Goal: Task Accomplishment & Management: Complete application form

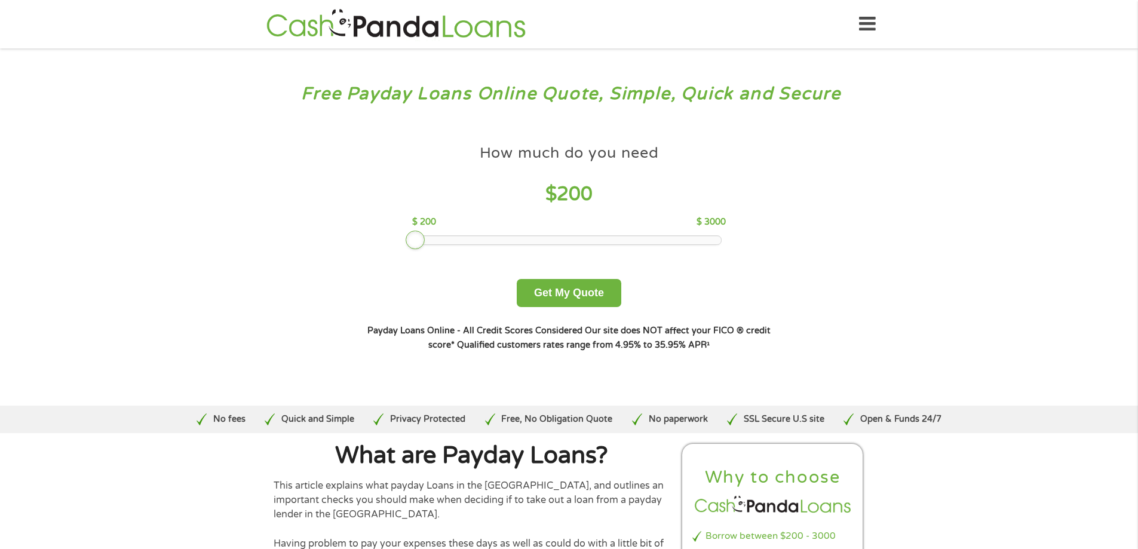
drag, startPoint x: 498, startPoint y: 238, endPoint x: 389, endPoint y: 236, distance: 109.3
click at [389, 236] on div "How much do you need $ 200 $ 200 $ 3000 Get My Quote" at bounding box center [569, 223] width 418 height 168
click at [551, 307] on button "Get My Quote" at bounding box center [569, 293] width 105 height 28
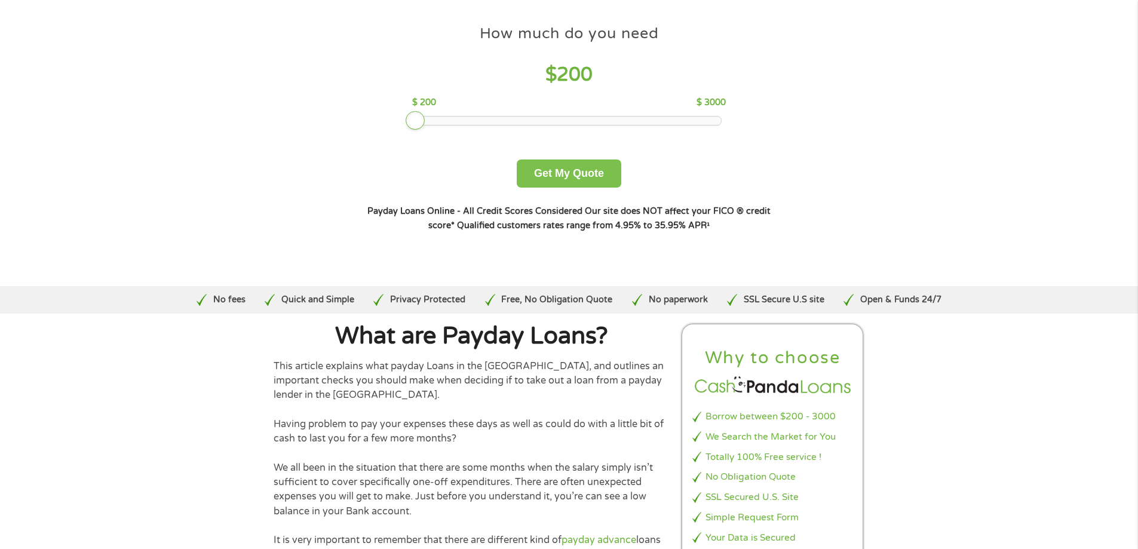
scroll to position [239, 0]
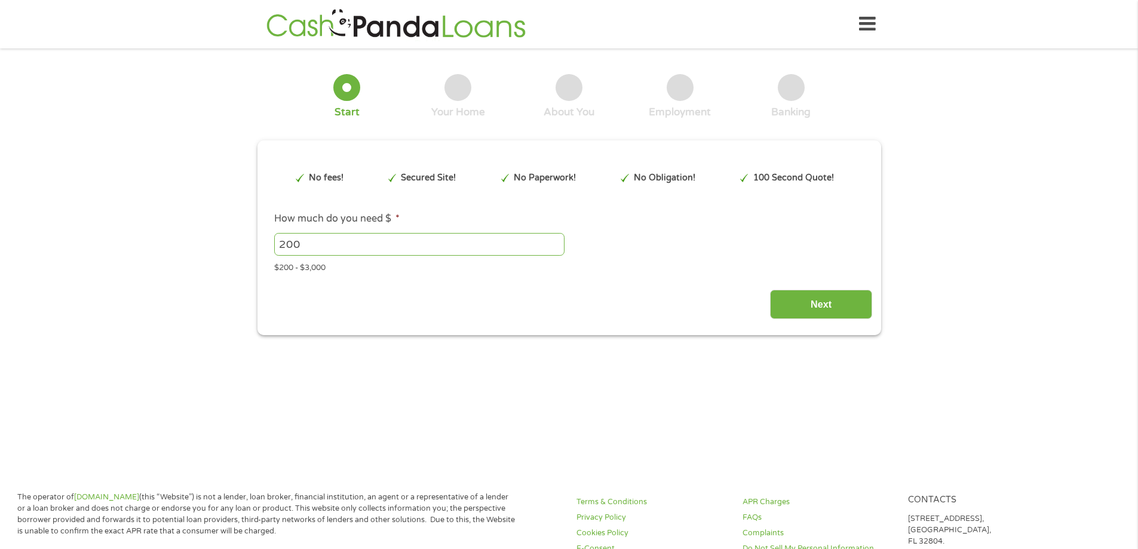
type input "Cj0KCQjw5onGBhDeARIsAFK6QJZSeTHG3QxPW3nghcJx47p_vhiKU1wxaL3hhAD8jlaKufFINzr4XWg…"
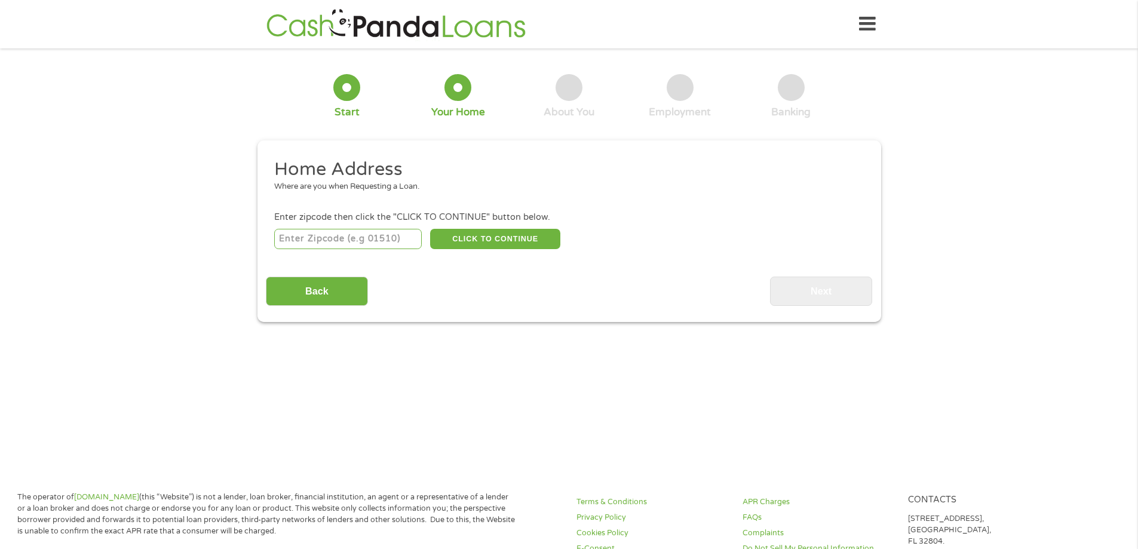
click at [298, 245] on input "number" at bounding box center [348, 239] width 148 height 20
type input "89074"
click at [511, 237] on button "CLICK TO CONTINUE" at bounding box center [495, 239] width 130 height 20
type input "89074"
type input "Henderson"
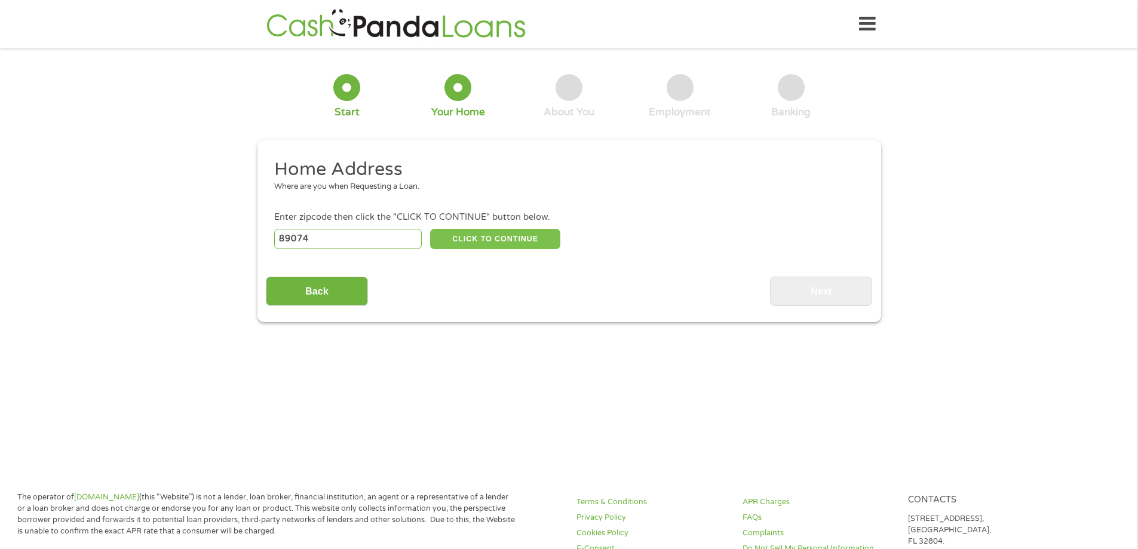
select select "[US_STATE]"
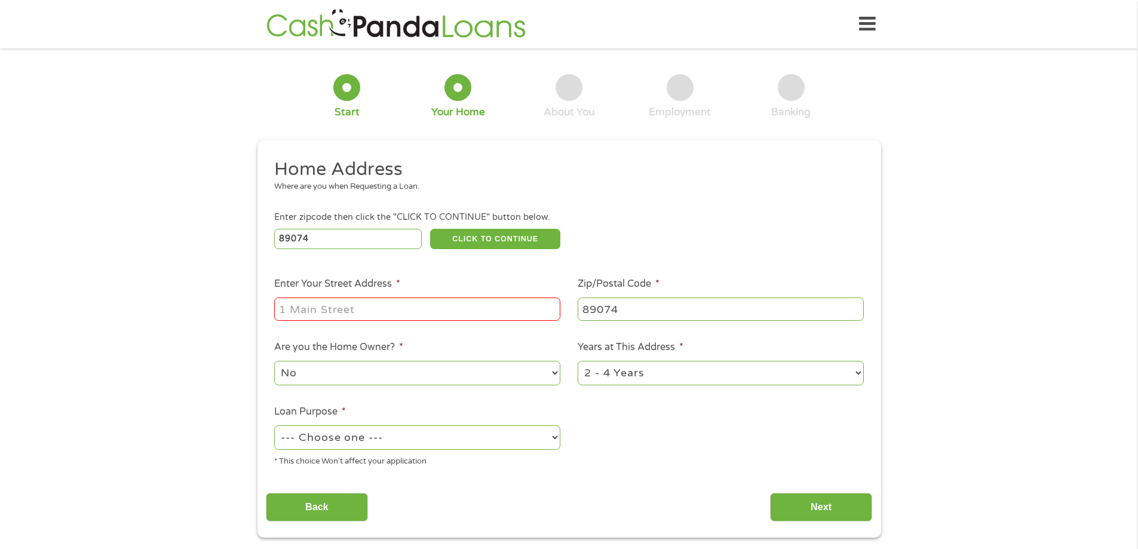
click at [325, 312] on input "Enter Your Street Address *" at bounding box center [417, 308] width 286 height 23
drag, startPoint x: 547, startPoint y: 311, endPoint x: 434, endPoint y: 309, distance: 112.9
click at [434, 309] on input "2819 Blue Bonnet Drive, Henderson, NV, USA" at bounding box center [417, 308] width 286 height 23
type input "2819 Blue Bonnet Drive"
drag, startPoint x: 435, startPoint y: 272, endPoint x: 428, endPoint y: 272, distance: 7.8
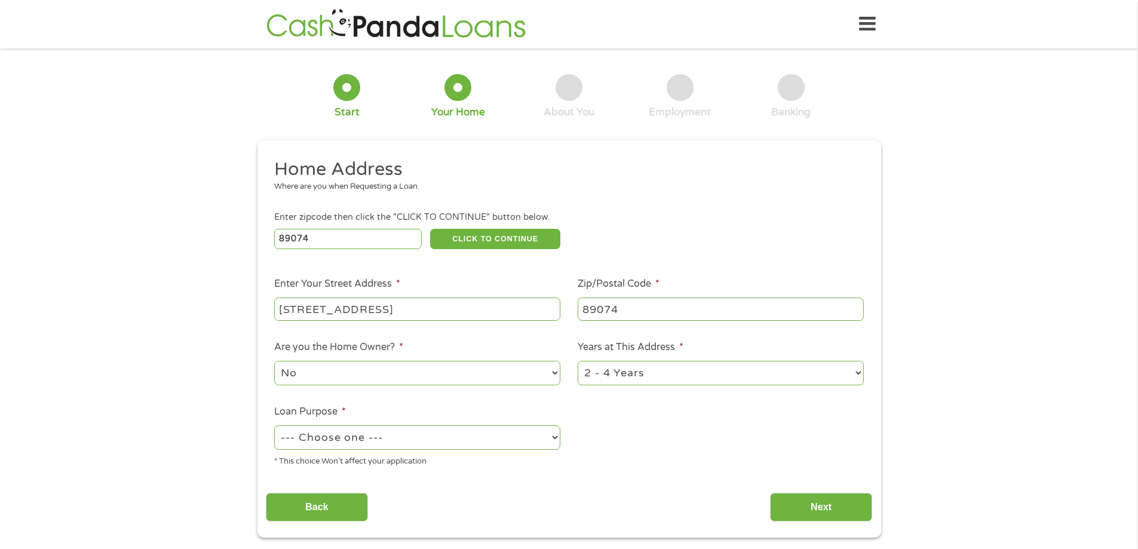
click at [428, 272] on ul "Home Address Where are you when Requesting a Loan. Enter zipcode then click the…" at bounding box center [569, 317] width 606 height 319
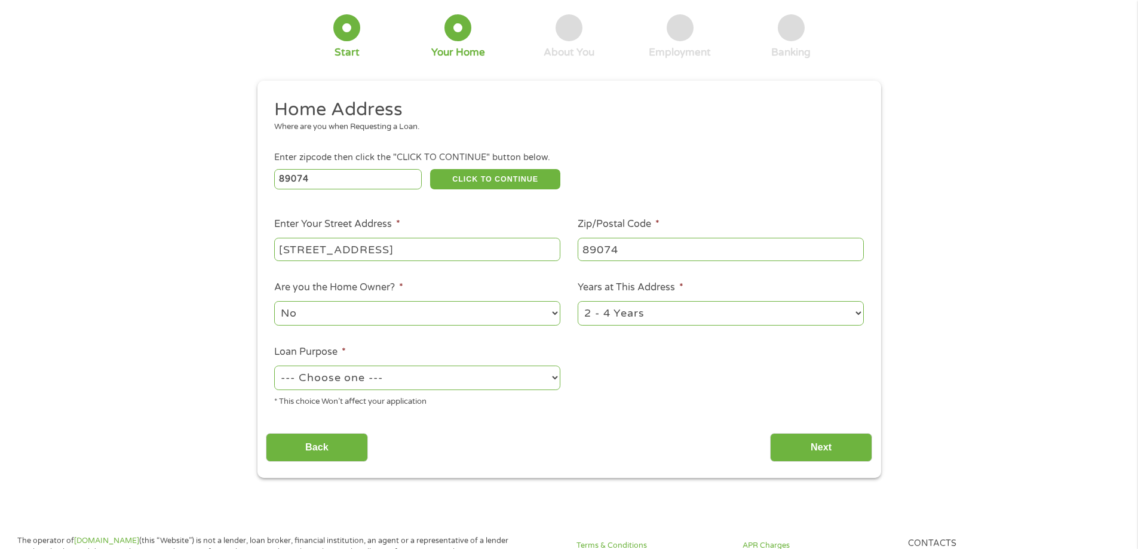
click at [625, 321] on select "1 Year or less 1 - 2 Years 2 - 4 Years Over 4 Years" at bounding box center [721, 313] width 286 height 24
select select "24months"
click at [578, 302] on select "1 Year or less 1 - 2 Years 2 - 4 Years Over 4 Years" at bounding box center [721, 313] width 286 height 24
click at [352, 372] on select "--- Choose one --- Pay Bills Debt Consolidation Home Improvement Major Purchase…" at bounding box center [417, 378] width 286 height 24
select select "shorttermcash"
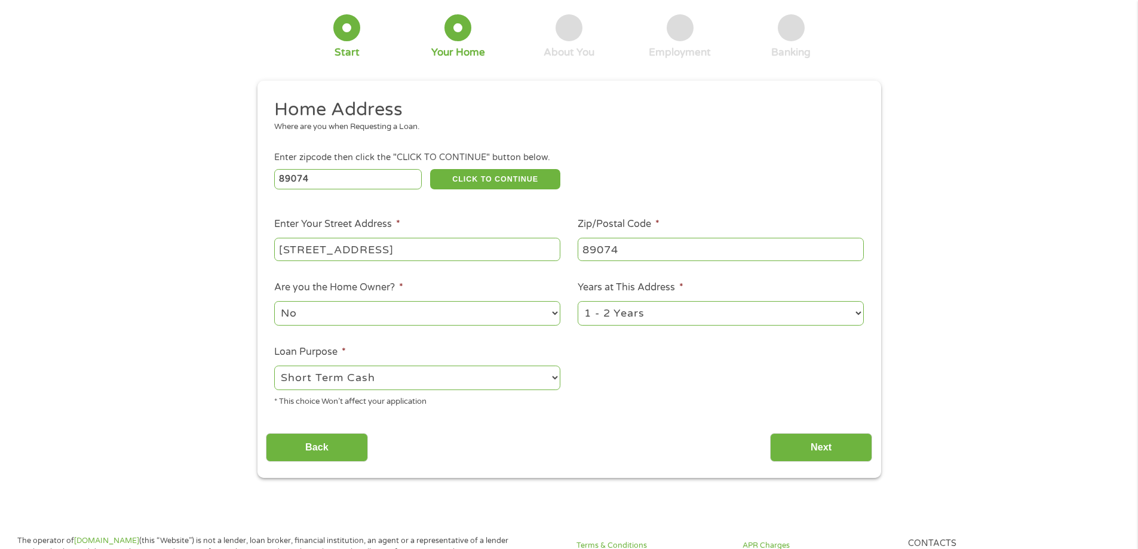
click at [274, 367] on select "--- Choose one --- Pay Bills Debt Consolidation Home Improvement Major Purchase…" at bounding box center [417, 378] width 286 height 24
click at [136, 316] on div "1 Start 2 Your Home 3 About You 4 Employment 5 Banking 6 This field is hidden w…" at bounding box center [569, 237] width 1138 height 481
click at [799, 442] on input "Next" at bounding box center [821, 447] width 102 height 29
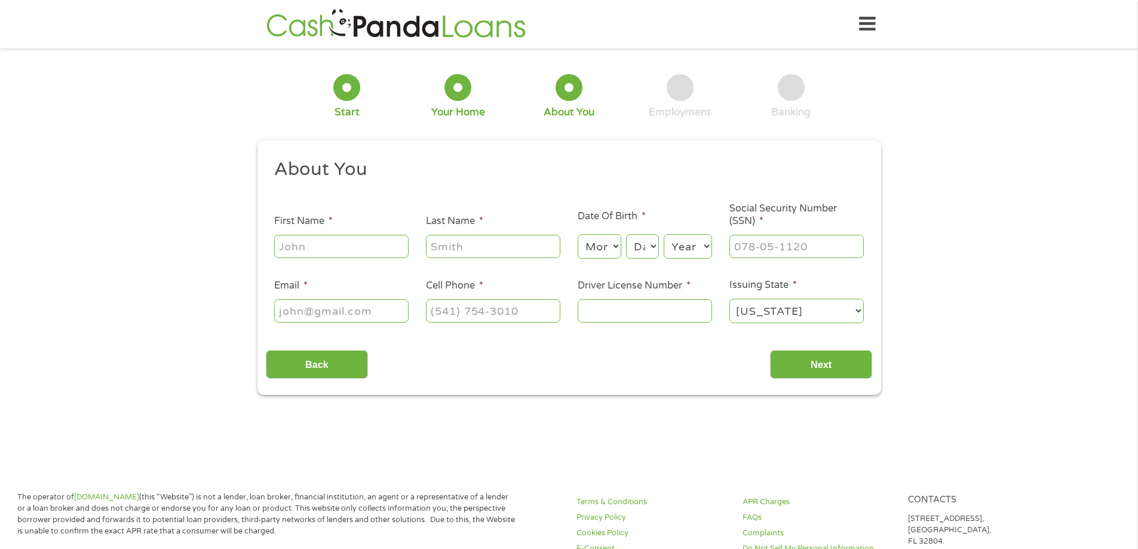
click at [302, 249] on input "First Name *" at bounding box center [341, 246] width 134 height 23
type input "Michelle"
type input "Maldonado"
type input "michustefanie93@gmail.com"
type input "(702) 443-2836"
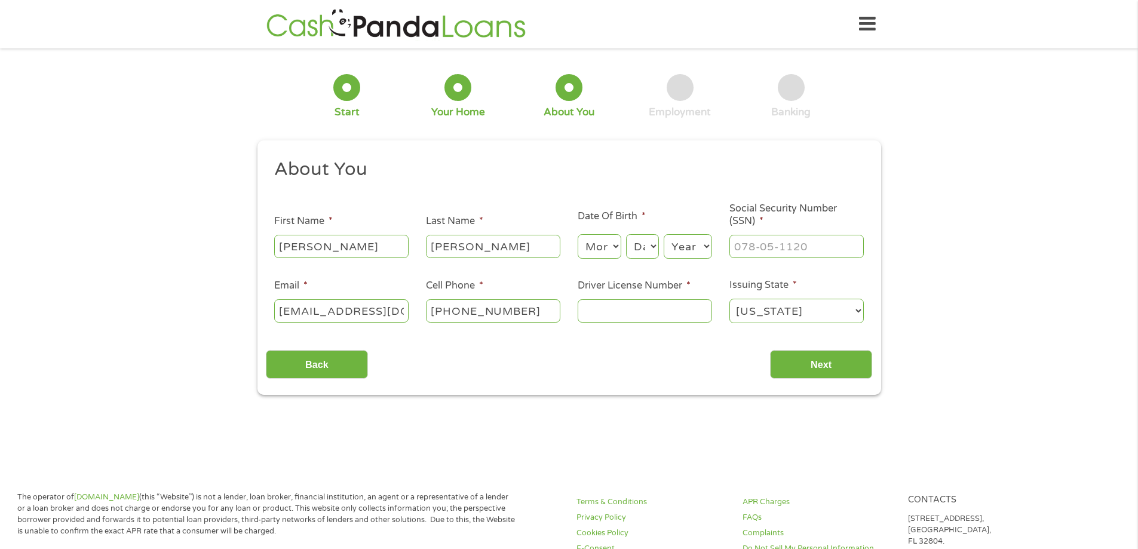
drag, startPoint x: 580, startPoint y: 250, endPoint x: 601, endPoint y: 245, distance: 21.6
click at [575, 247] on li "Date Of Birth * Month Month 1 2 3 4 5 6 7 8 9 10 11 12 Day Day 1 2 3 4 5 6 7 8 …" at bounding box center [645, 234] width 152 height 51
select select "5"
click at [578, 234] on select "Month 1 2 3 4 5 6 7 8 9 10 11 12" at bounding box center [600, 246] width 44 height 24
click at [644, 241] on select "Day 1 2 3 4 5 6 7 8 9 10 11 12 13 14 15 16 17 18 19 20 21 22 23 24 25 26 27 28 …" at bounding box center [642, 246] width 32 height 24
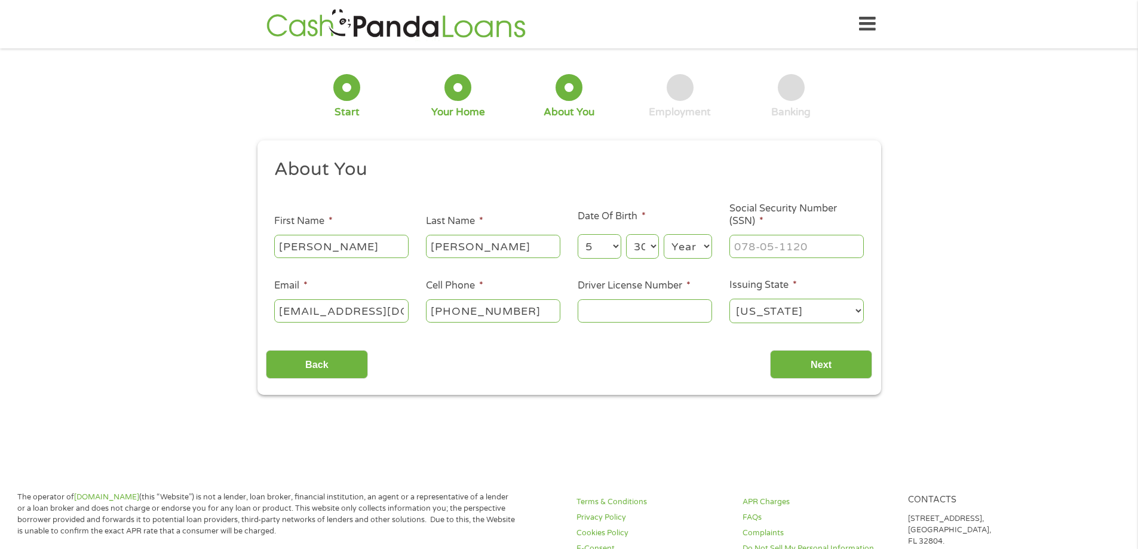
click at [626, 234] on select "Day 1 2 3 4 5 6 7 8 9 10 11 12 13 14 15 16 17 18 19 20 21 22 23 24 25 26 27 28 …" at bounding box center [642, 246] width 32 height 24
click at [646, 257] on select "Day 1 2 3 4 5 6 7 8 9 10 11 12 13 14 15 16 17 18 19 20 21 22 23 24 25 26 27 28 …" at bounding box center [642, 246] width 32 height 24
click at [626, 234] on select "Day 1 2 3 4 5 6 7 8 9 10 11 12 13 14 15 16 17 18 19 20 21 22 23 24 25 26 27 28 …" at bounding box center [642, 246] width 32 height 24
click at [634, 250] on select "Day 1 2 3 4 5 6 7 8 9 10 11 12 13 14 15 16 17 18 19 20 21 22 23 24 25 26 27 28 …" at bounding box center [642, 246] width 32 height 24
select select "31"
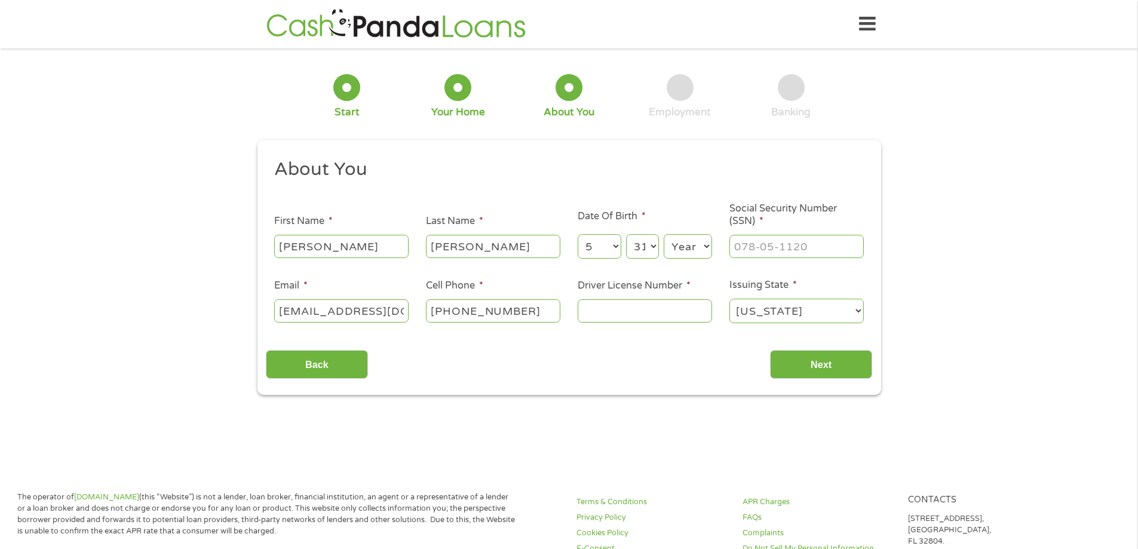
click at [626, 234] on select "Day 1 2 3 4 5 6 7 8 9 10 11 12 13 14 15 16 17 18 19 20 21 22 23 24 25 26 27 28 …" at bounding box center [642, 246] width 32 height 24
click at [695, 244] on select "Year 2007 2006 2005 2004 2003 2002 2001 2000 1999 1998 1997 1996 1995 1994 1993…" at bounding box center [688, 246] width 48 height 24
select select "1993"
click at [664, 234] on select "Year 2007 2006 2005 2004 2003 2002 2001 2000 1999 1998 1997 1996 1995 1994 1993…" at bounding box center [688, 246] width 48 height 24
click at [750, 252] on input "___-__-____" at bounding box center [796, 246] width 134 height 23
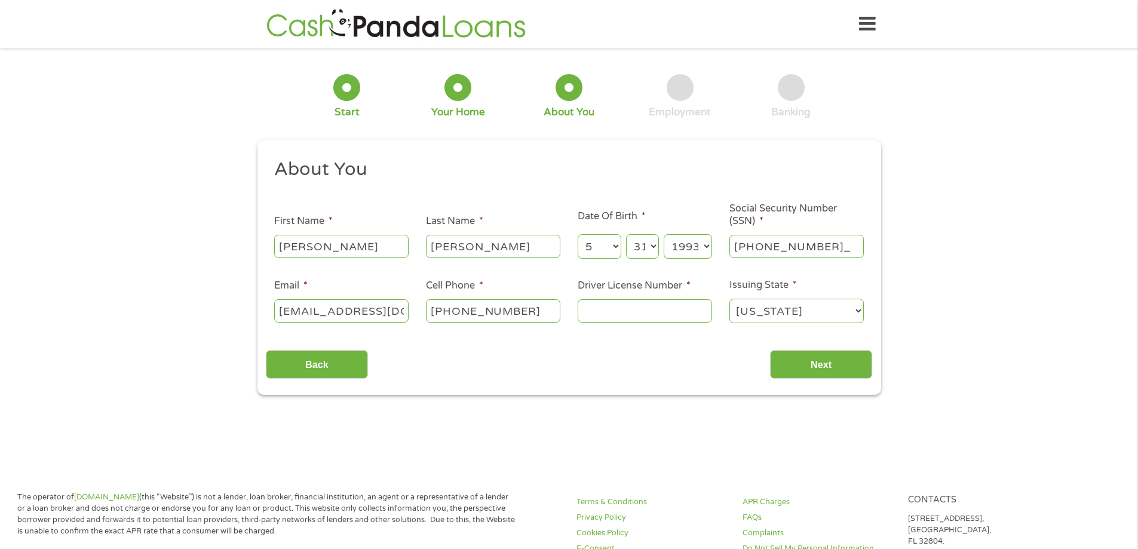
type input "680-38-2973"
click at [635, 311] on input "Driver License Number *" at bounding box center [645, 310] width 134 height 23
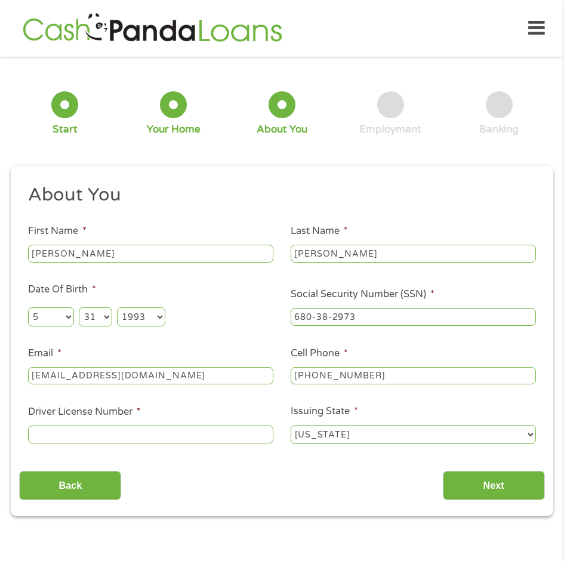
click at [170, 439] on input "Driver License Number *" at bounding box center [150, 435] width 245 height 18
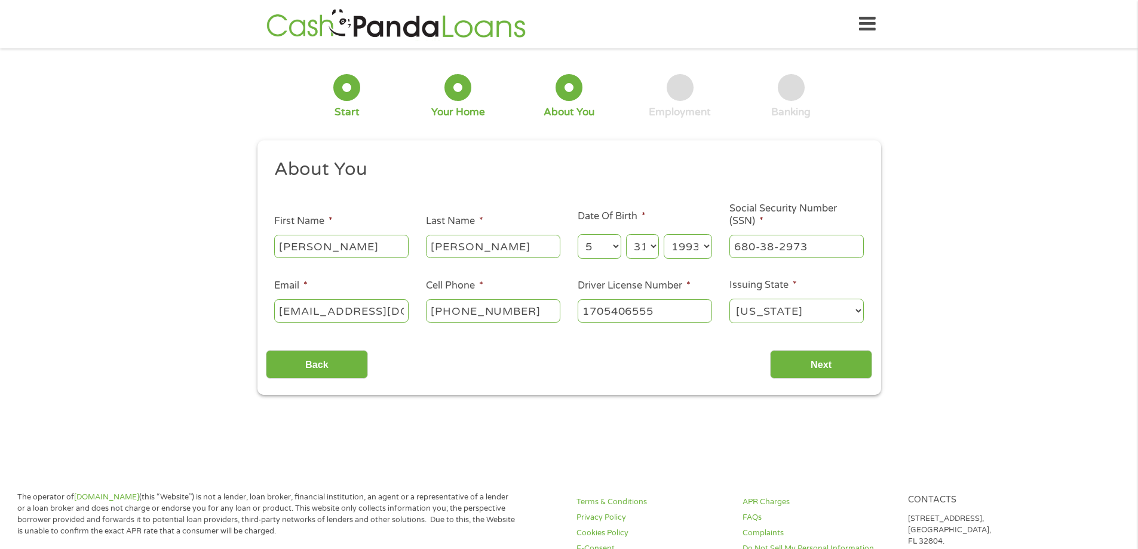
scroll to position [60, 0]
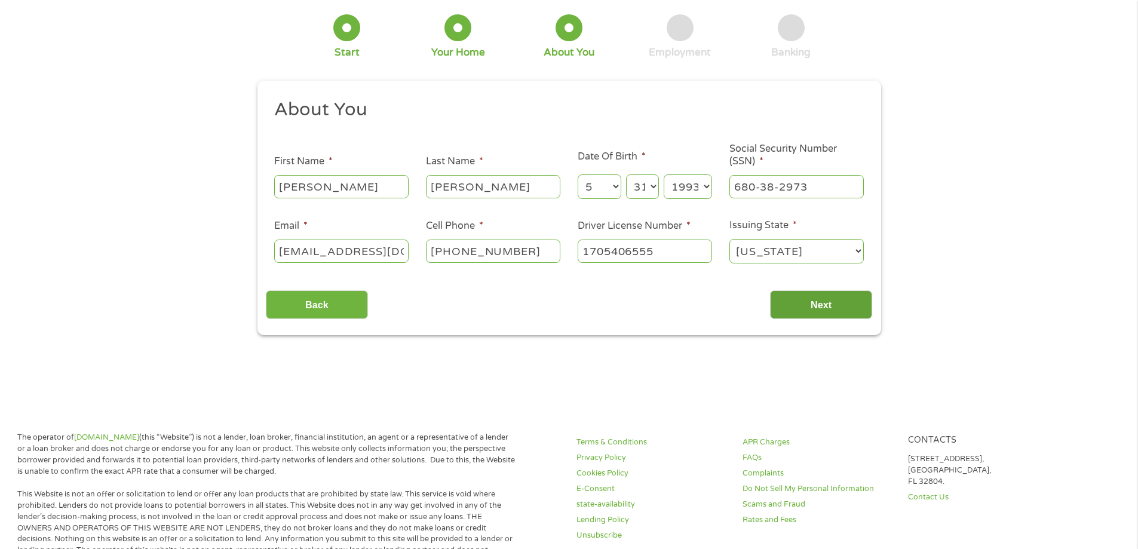
type input "1705406555"
click at [832, 307] on input "Next" at bounding box center [821, 304] width 102 height 29
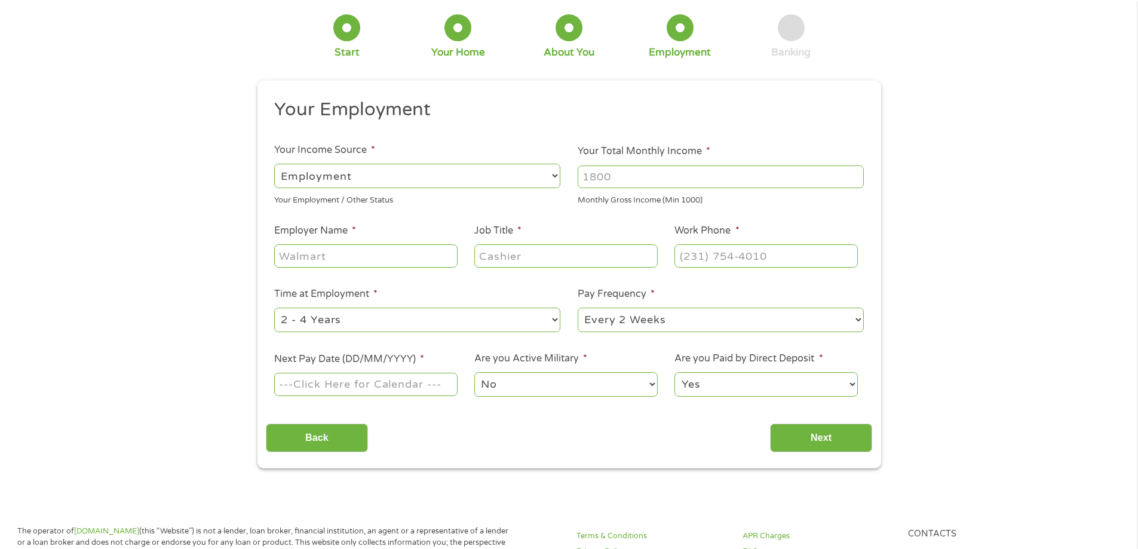
click at [373, 179] on select "--- Choose one --- Employment Self Employed Benefits" at bounding box center [417, 176] width 286 height 24
click at [604, 188] on div at bounding box center [721, 176] width 286 height 27
click at [641, 180] on input "Your Total Monthly Income *" at bounding box center [721, 176] width 286 height 23
click at [855, 191] on div "Monthly Gross Income (Min 1000)" at bounding box center [721, 199] width 286 height 16
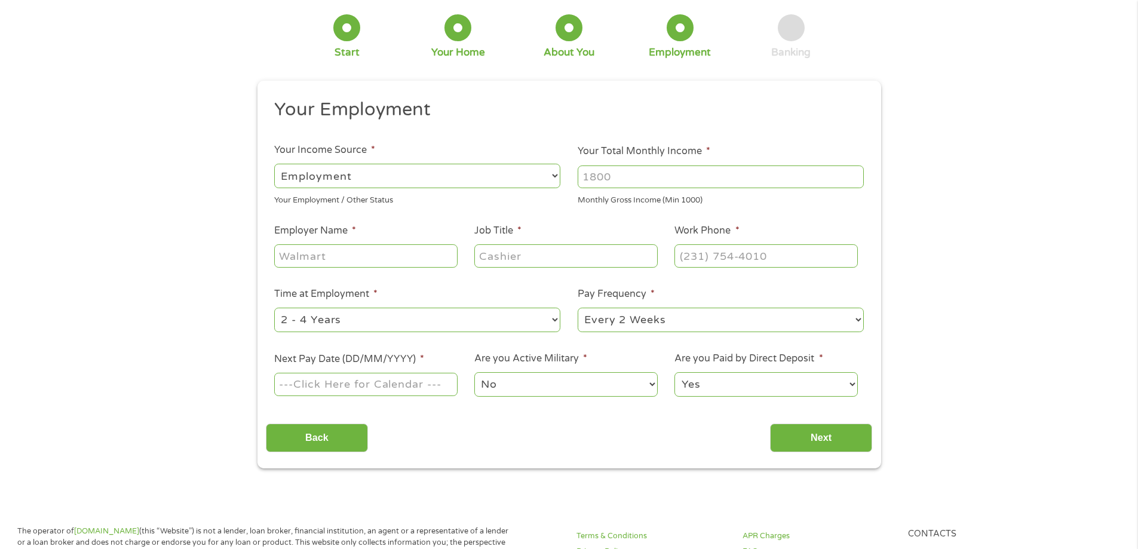
click at [847, 178] on input "Your Total Monthly Income *" at bounding box center [721, 176] width 286 height 23
type input "1000"
click at [853, 182] on input "1000" at bounding box center [721, 176] width 286 height 23
type input "4085"
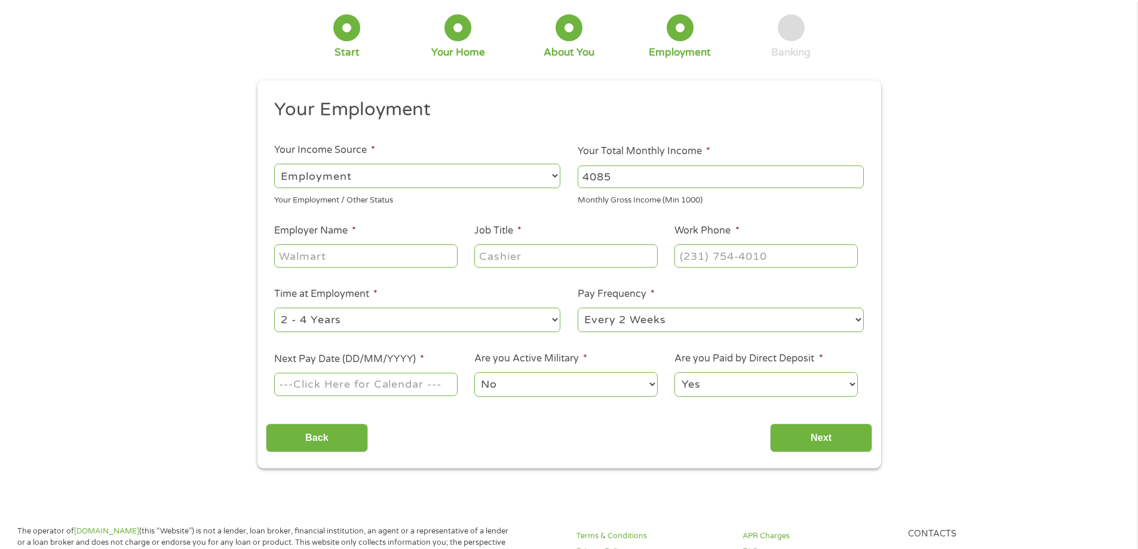
click at [600, 201] on div "Monthly Gross Income (Min 1000)" at bounding box center [721, 199] width 286 height 16
click at [299, 259] on input "Employer Name *" at bounding box center [365, 255] width 183 height 23
type input "Siderman Law"
click at [498, 251] on input "Job Title *" at bounding box center [565, 255] width 183 height 23
type input "Immigration Paralegal"
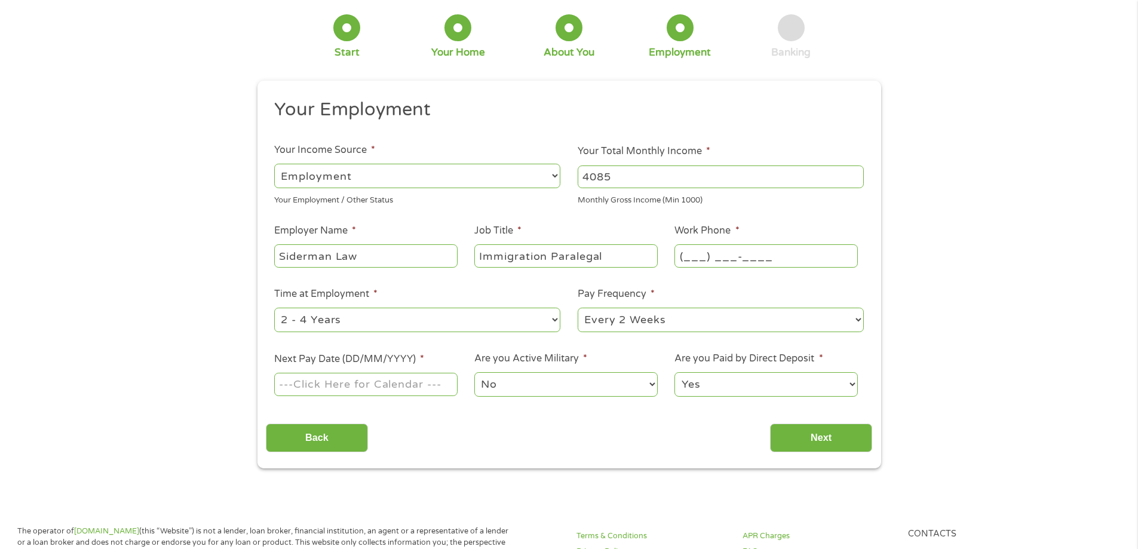
click at [690, 265] on input "(___) ___-____" at bounding box center [765, 255] width 183 height 23
type input "(702) 333-1100"
click at [528, 253] on input "Immigration Paralegal" at bounding box center [565, 255] width 183 height 23
click at [337, 335] on ul "Your Employment Your Income Source * --- Choose one --- Employment Self Employe…" at bounding box center [569, 252] width 606 height 309
click at [345, 326] on select "--- Choose one --- 1 Year or less 1 - 2 Years 2 - 4 Years Over 4 Years" at bounding box center [417, 320] width 286 height 24
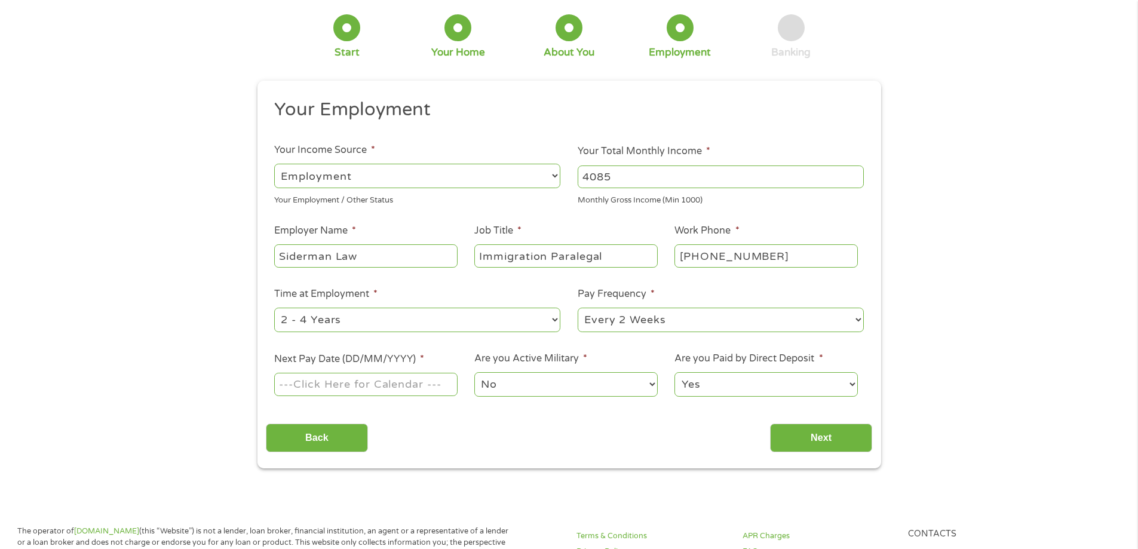
select select "24months"
click at [274, 308] on select "--- Choose one --- 1 Year or less 1 - 2 Years 2 - 4 Years Over 4 Years" at bounding box center [417, 320] width 286 height 24
click at [611, 312] on select "--- Choose one --- Every 2 Weeks Every Week Monthly Semi-Monthly" at bounding box center [721, 320] width 286 height 24
click at [578, 308] on select "--- Choose one --- Every 2 Weeks Every Week Monthly Semi-Monthly" at bounding box center [721, 320] width 286 height 24
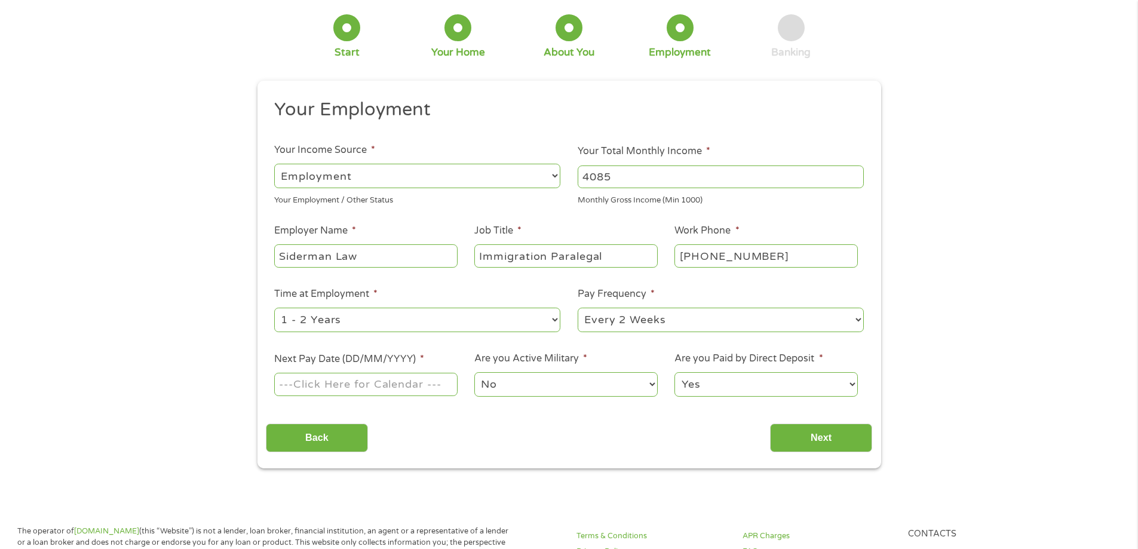
click at [350, 381] on input "Next Pay Date (DD/MM/YYYY) *" at bounding box center [365, 384] width 183 height 23
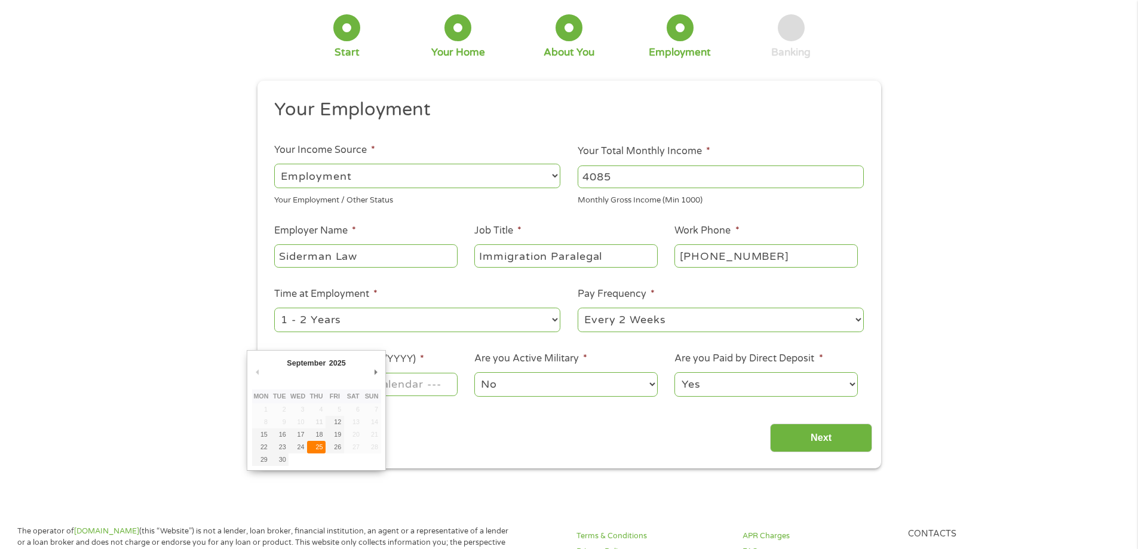
type input "25/09/2025"
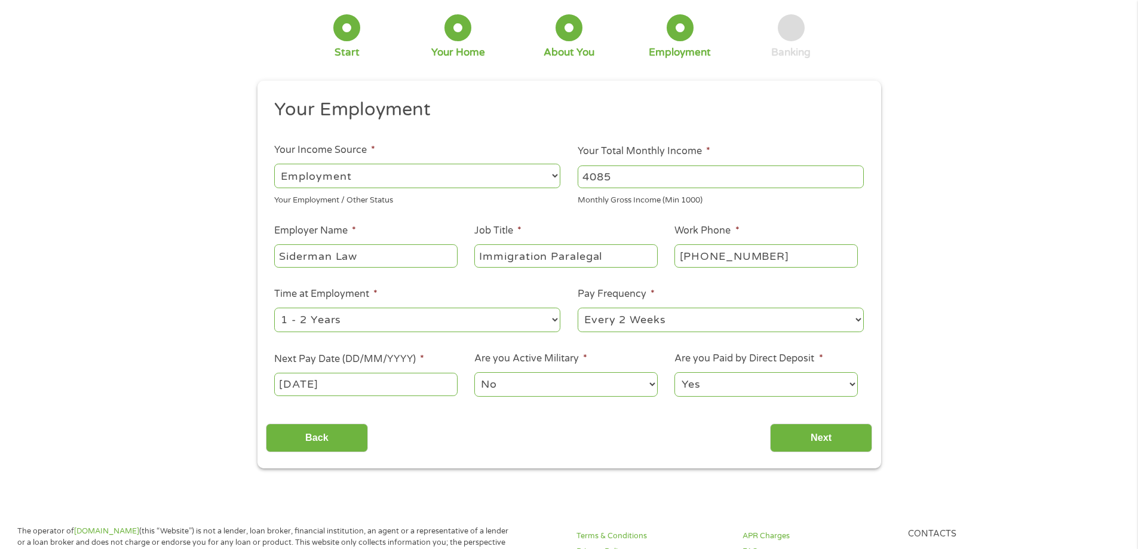
click at [509, 374] on select "No Yes" at bounding box center [565, 384] width 183 height 24
click at [474, 372] on select "No Yes" at bounding box center [565, 384] width 183 height 24
click at [810, 439] on input "Next" at bounding box center [821, 437] width 102 height 29
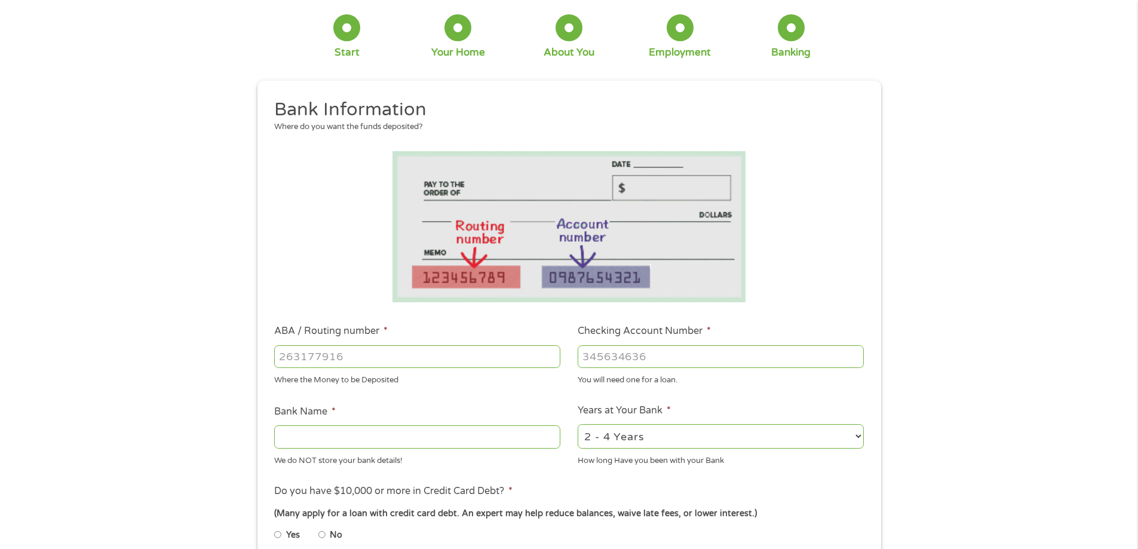
scroll to position [179, 0]
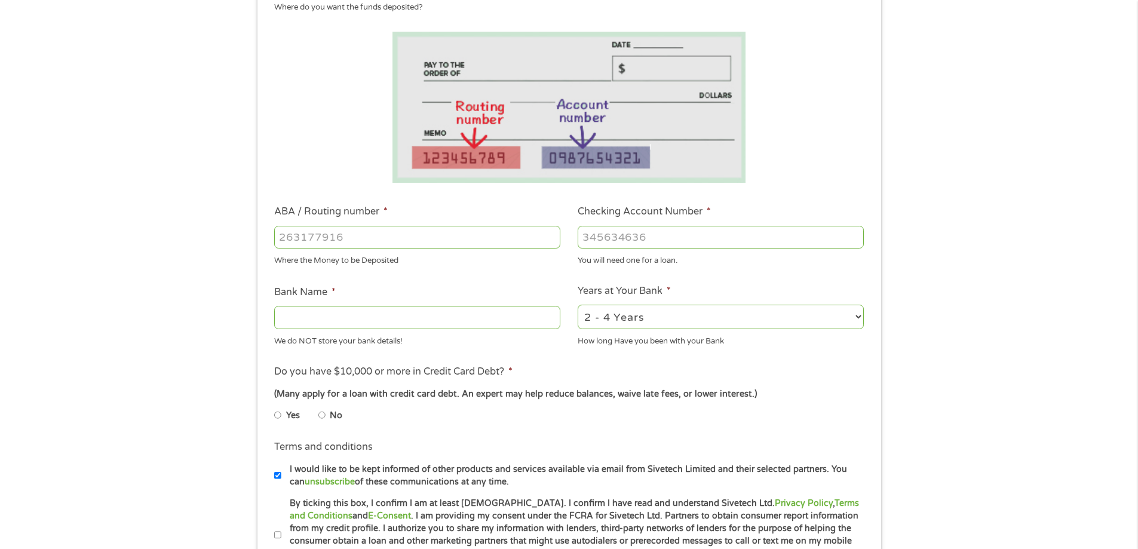
click at [346, 244] on input "ABA / Routing number *" at bounding box center [417, 237] width 286 height 23
click at [322, 233] on input "ABA / Routing number *" at bounding box center [417, 237] width 286 height 23
click at [599, 235] on input "Checking Account Number *" at bounding box center [721, 237] width 286 height 23
click at [611, 250] on div at bounding box center [721, 236] width 286 height 27
click at [615, 242] on input "Checking Account Number *" at bounding box center [721, 237] width 286 height 23
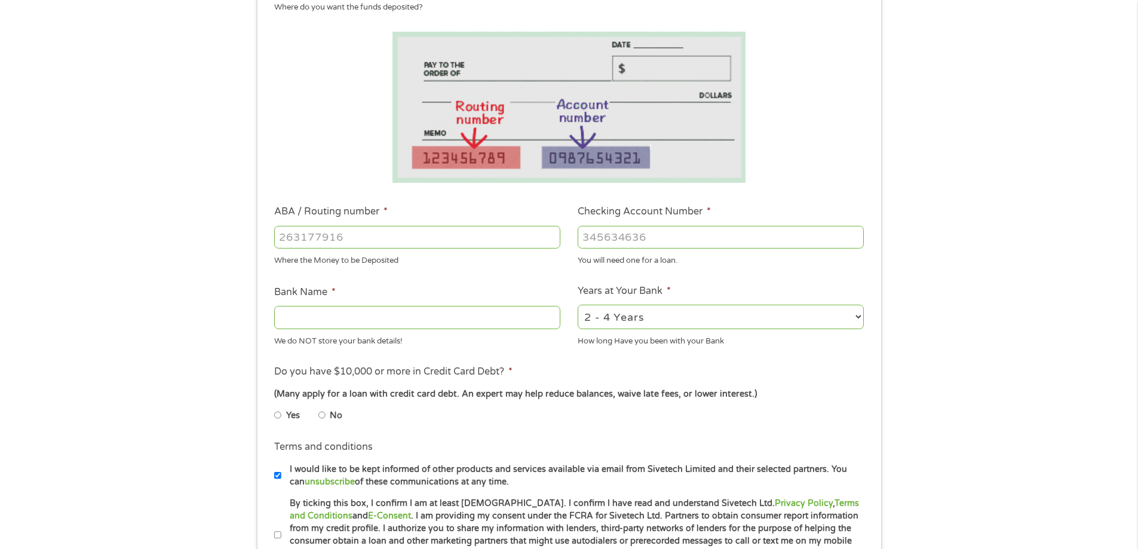
click at [423, 230] on input "ABA / Routing number *" at bounding box center [417, 237] width 286 height 23
type input "031176110"
type input "CAPITAL ONE NA"
type input "031176110"
drag, startPoint x: 627, startPoint y: 223, endPoint x: 603, endPoint y: 235, distance: 27.0
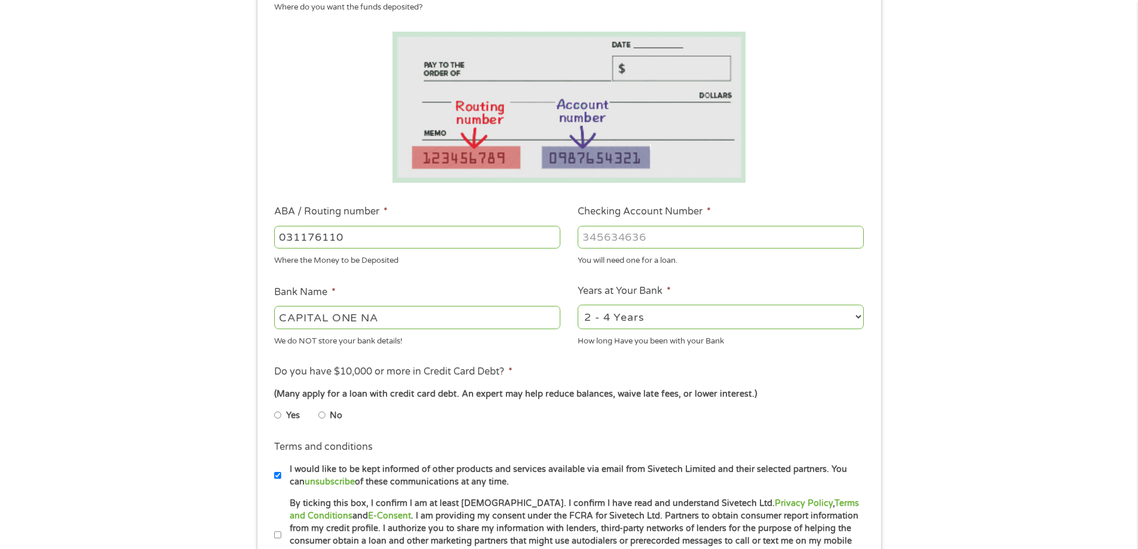
click at [626, 223] on div at bounding box center [721, 236] width 286 height 27
click at [600, 237] on input "Checking Account Number *" at bounding box center [721, 237] width 286 height 23
type input "36234764553"
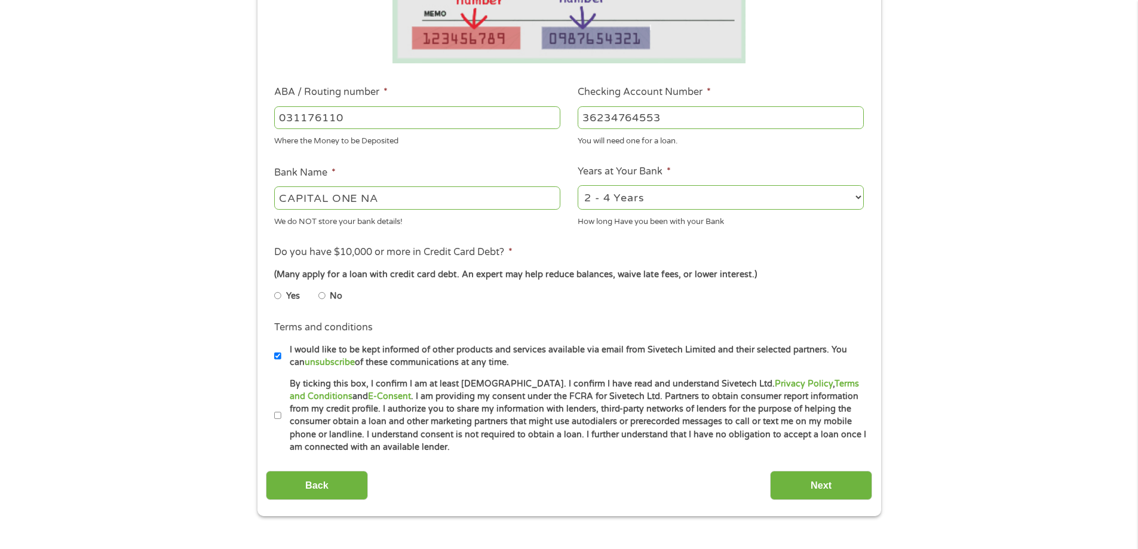
click at [644, 196] on select "2 - 4 Years 6 - 12 Months 1 - 2 Years Over 4 Years" at bounding box center [721, 197] width 286 height 24
click at [578, 185] on select "2 - 4 Years 6 - 12 Months 1 - 2 Years Over 4 Years" at bounding box center [721, 197] width 286 height 24
click at [636, 199] on select "2 - 4 Years 6 - 12 Months 1 - 2 Years Over 4 Years" at bounding box center [721, 197] width 286 height 24
select select "60months"
click at [578, 185] on select "2 - 4 Years 6 - 12 Months 1 - 2 Years Over 4 Years" at bounding box center [721, 197] width 286 height 24
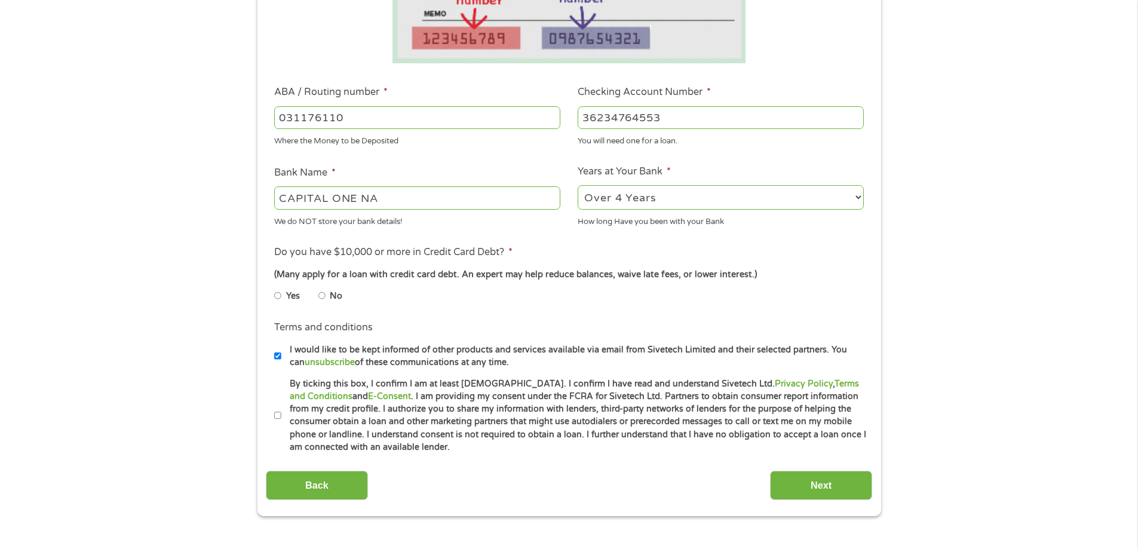
scroll to position [358, 0]
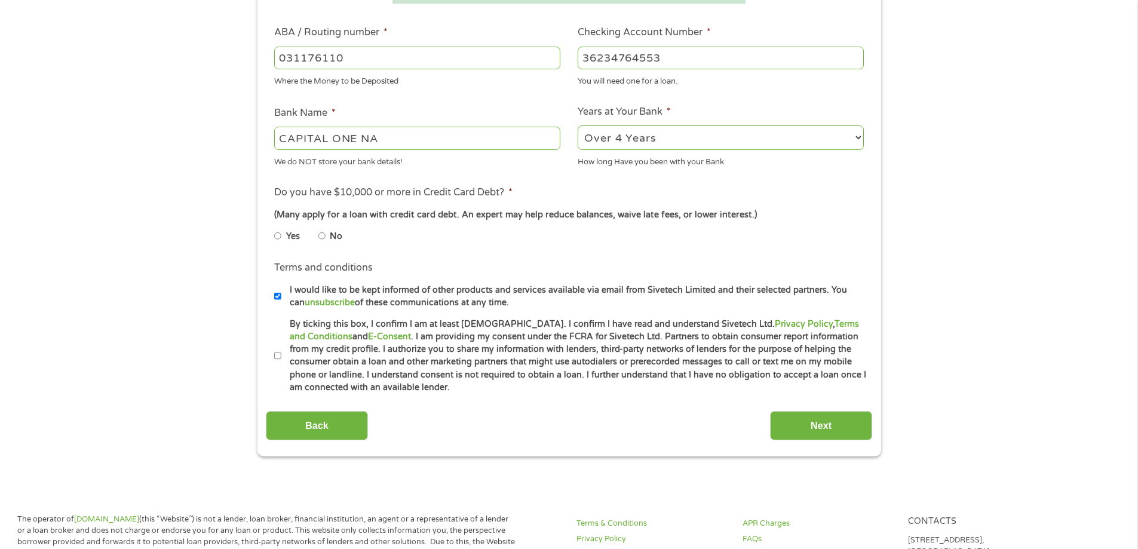
click at [323, 238] on input "No" at bounding box center [321, 235] width 7 height 19
radio input "true"
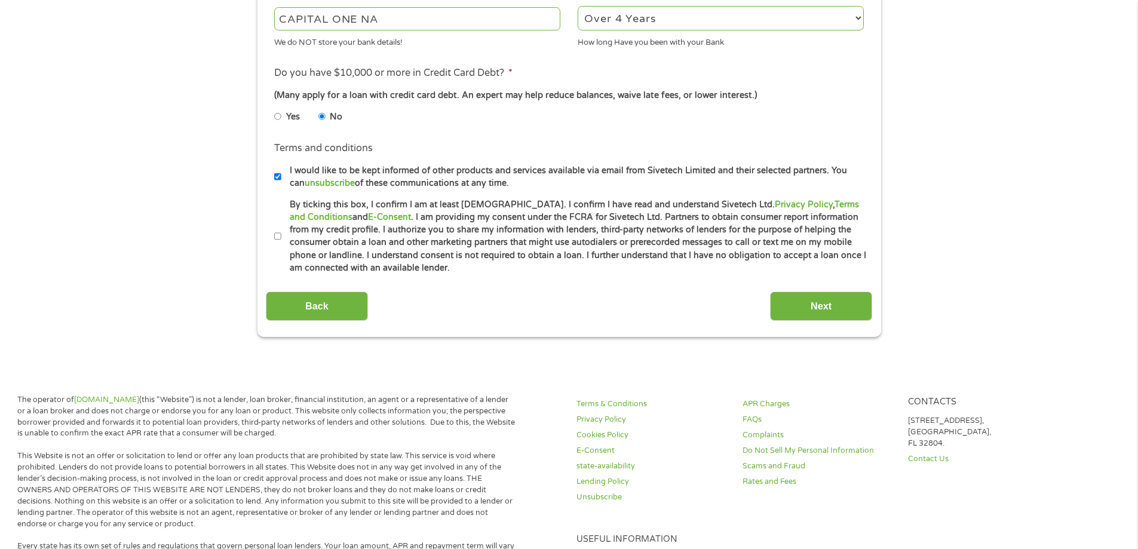
scroll to position [538, 0]
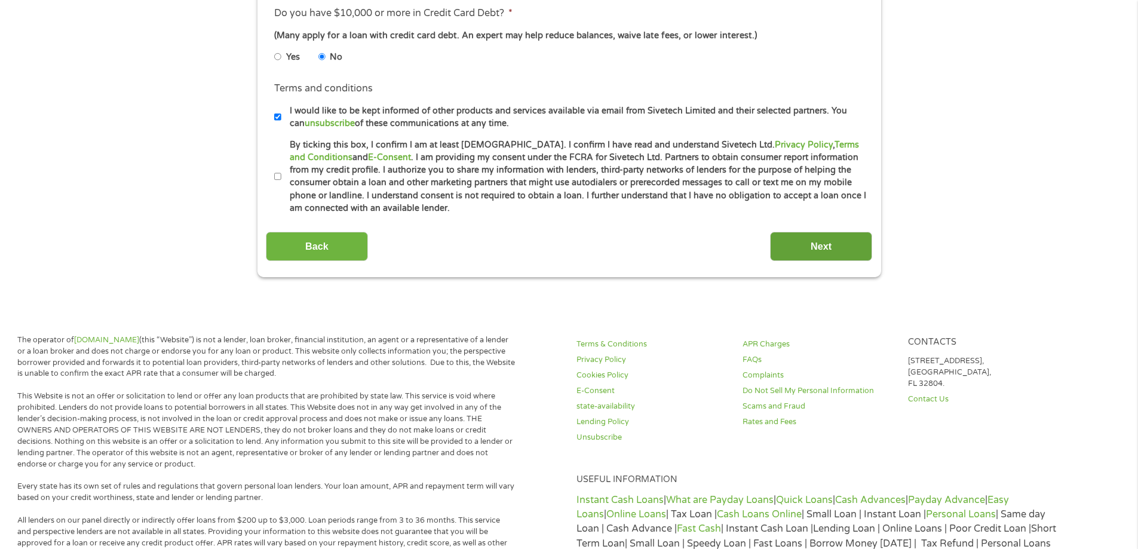
click at [801, 241] on input "Next" at bounding box center [821, 246] width 102 height 29
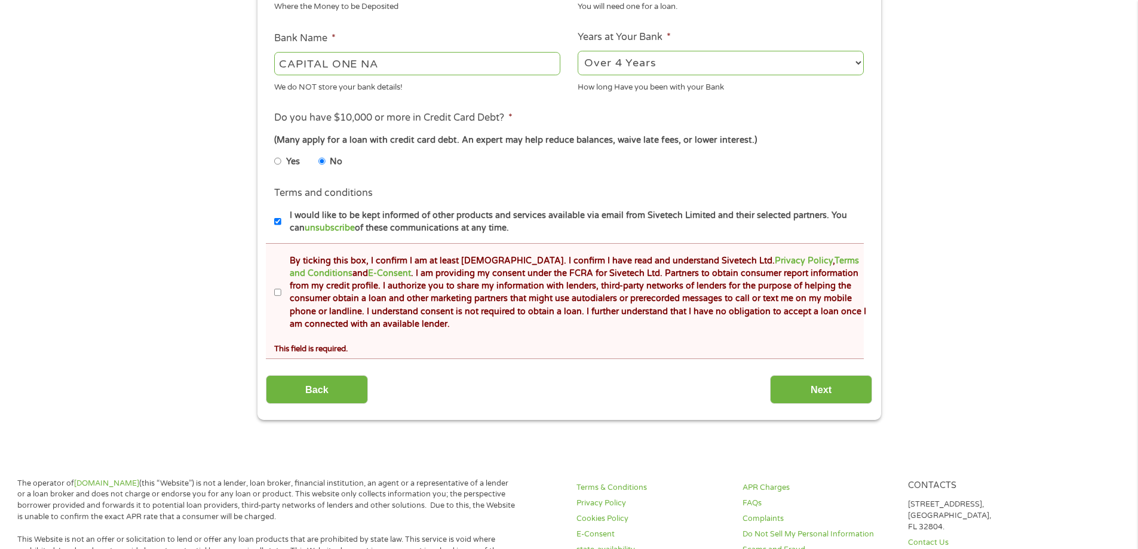
scroll to position [717, 0]
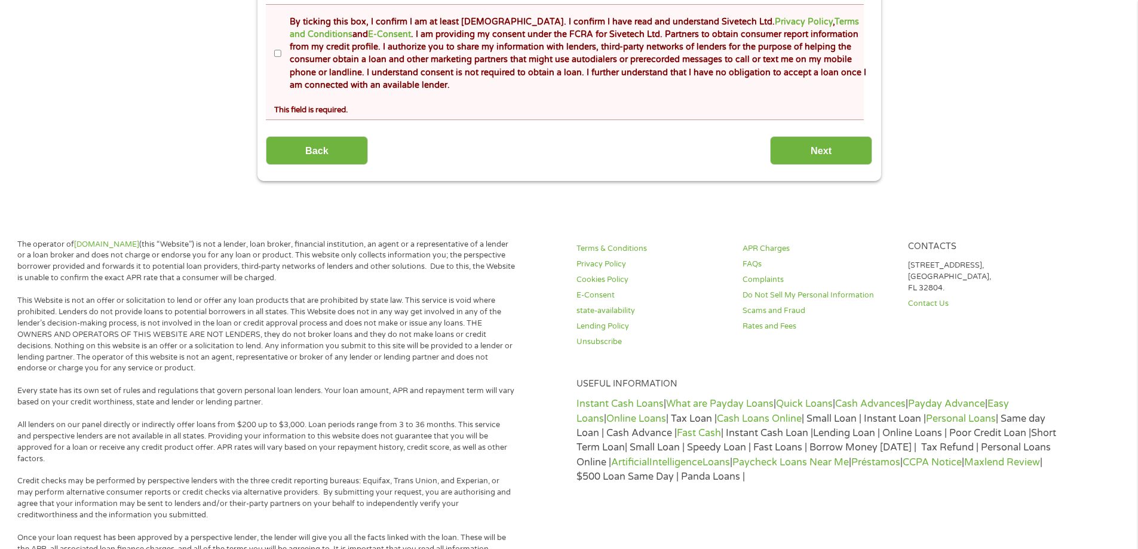
click at [276, 49] on input "By ticking this box, I confirm I am at least 18 years old. I confirm I have rea…" at bounding box center [277, 53] width 7 height 19
checkbox input "true"
click at [774, 146] on input "Next" at bounding box center [821, 150] width 102 height 29
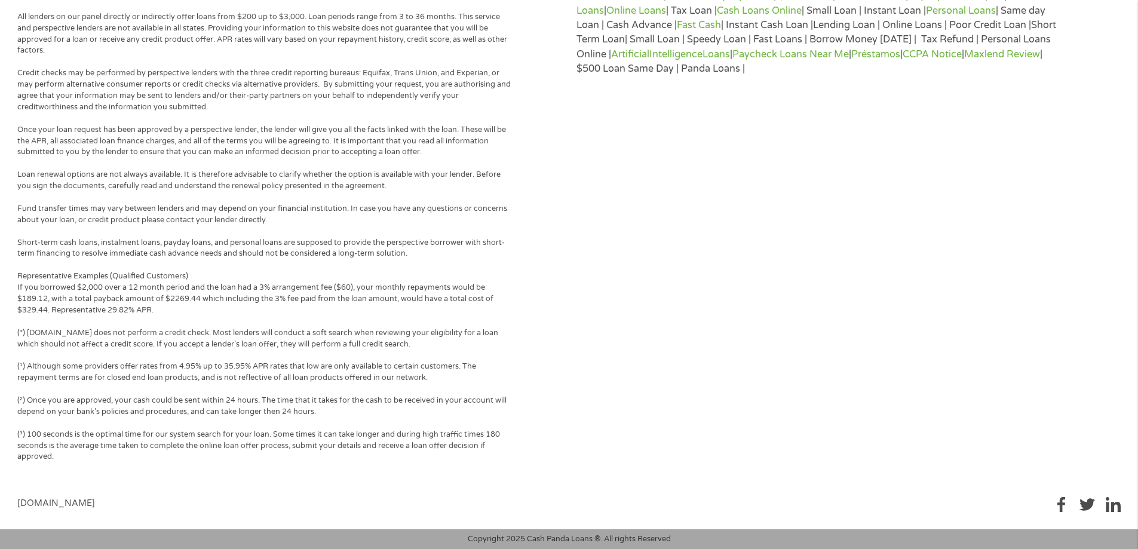
scroll to position [0, 0]
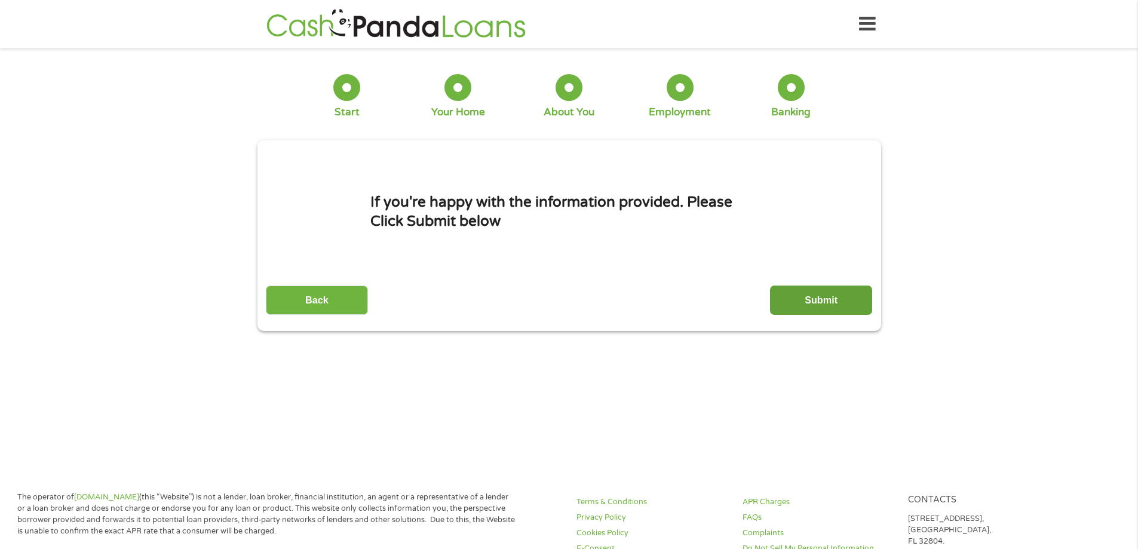
click at [865, 311] on input "Submit" at bounding box center [821, 299] width 102 height 29
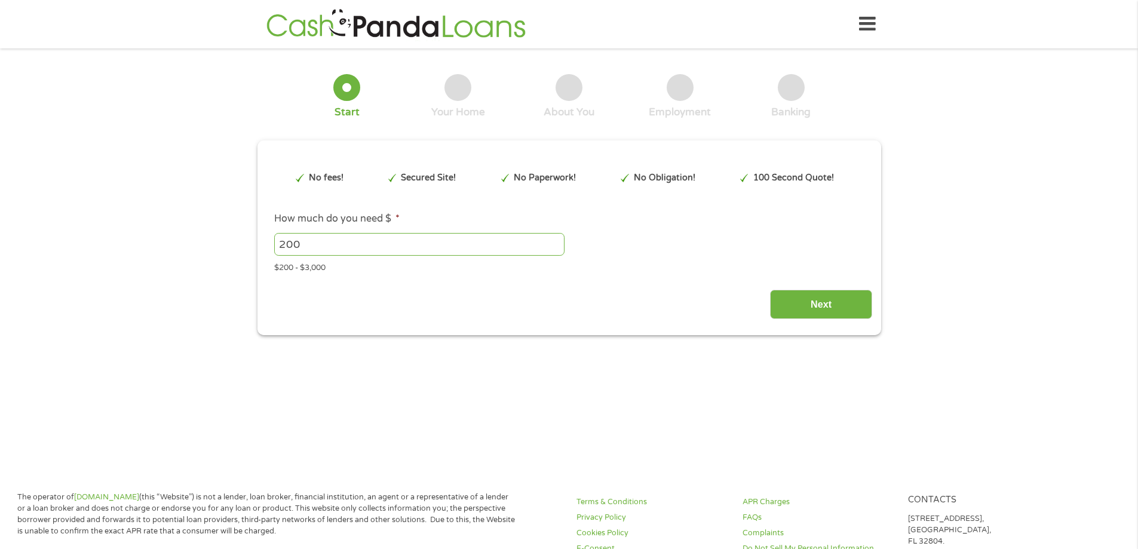
type input "Cj0KCQjw5onGBhDeARIsAFK6QJZSeTHG3QxPW3nghcJx47p_vhiKU1wxaL3hhAD8jlaKufFINzr4XWg…"
